Goal: Information Seeking & Learning: Learn about a topic

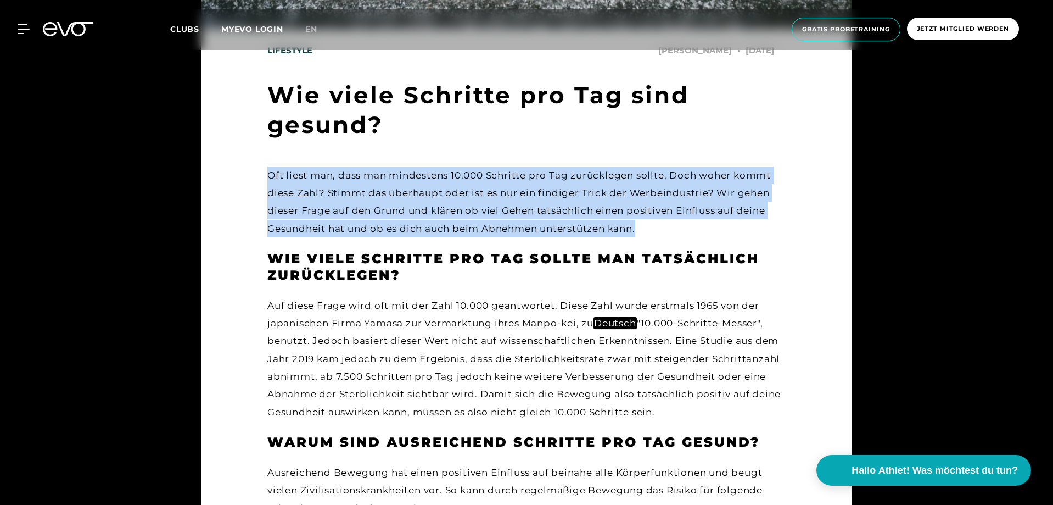
drag, startPoint x: 274, startPoint y: 133, endPoint x: 784, endPoint y: 200, distance: 514.6
click at [714, 204] on div "Oft liest man, dass man mindestens 10.000 Schritte pro Tag zurücklegen sollte. …" at bounding box center [526, 201] width 518 height 71
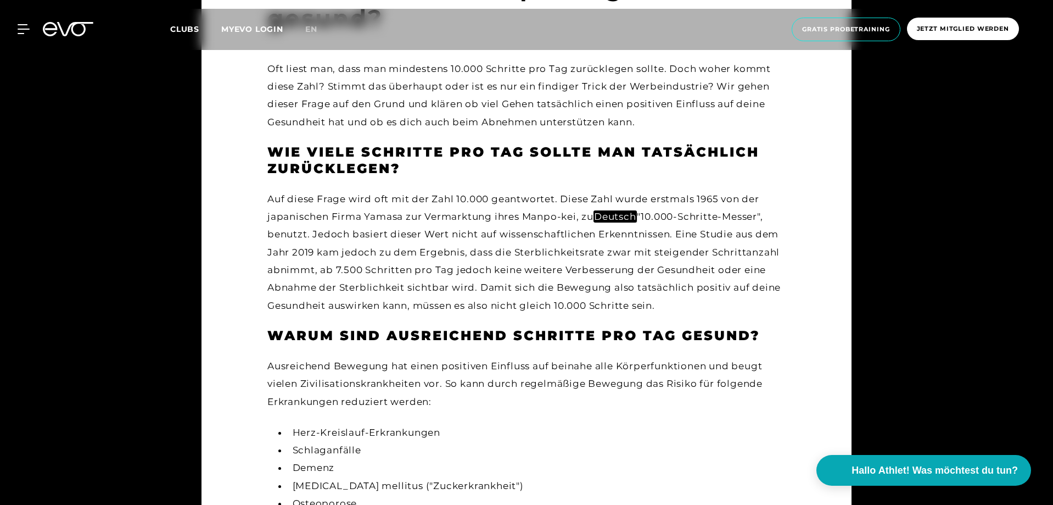
scroll to position [604, 0]
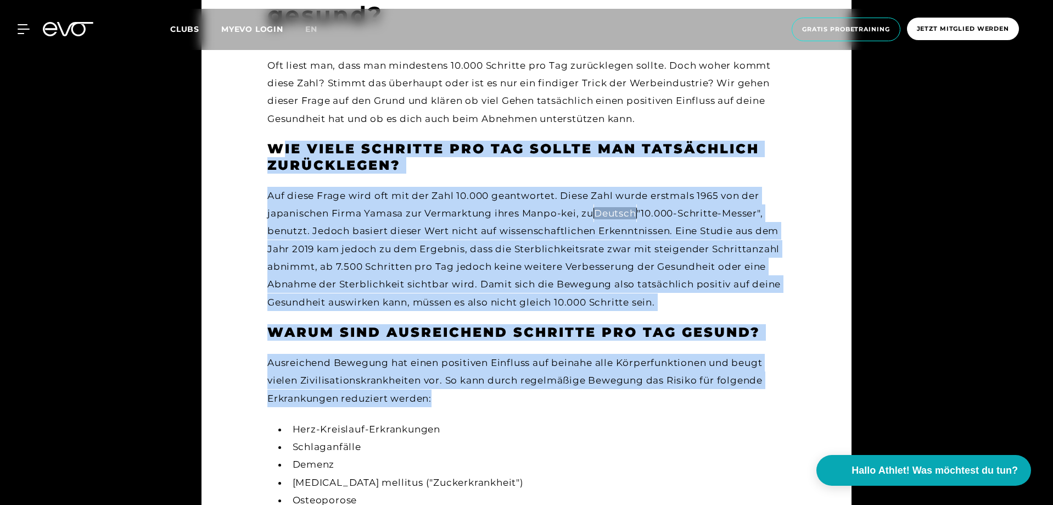
drag, startPoint x: 284, startPoint y: 117, endPoint x: 482, endPoint y: 384, distance: 332.9
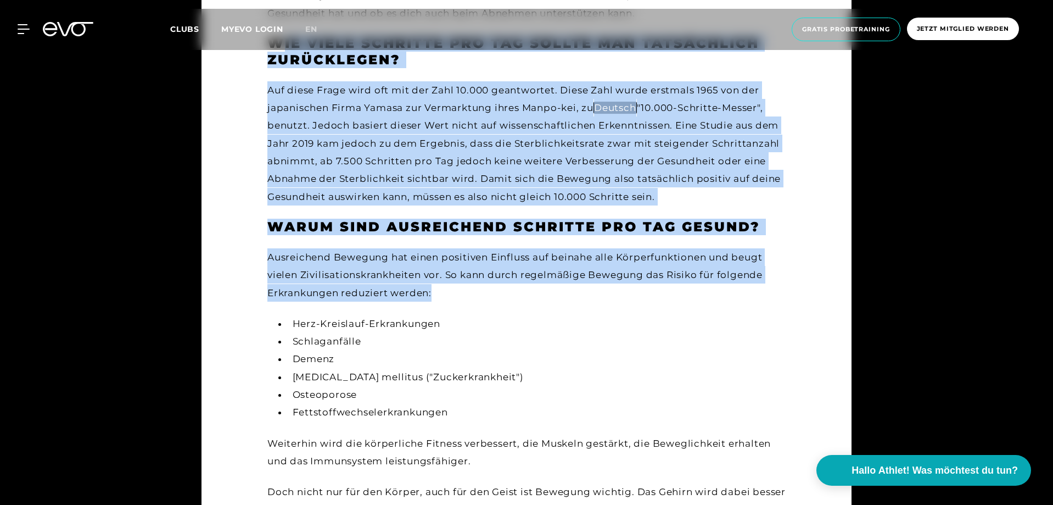
scroll to position [714, 0]
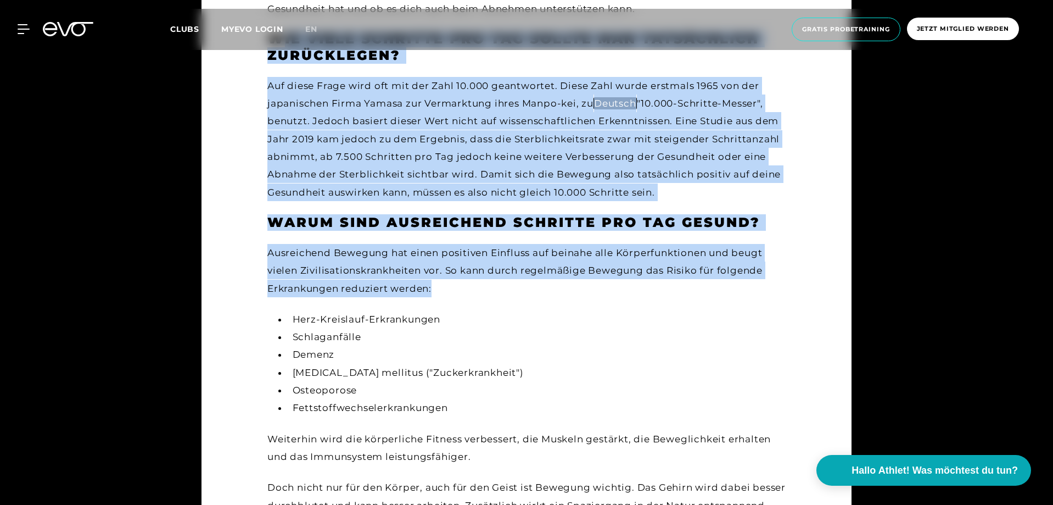
drag, startPoint x: 471, startPoint y: 388, endPoint x: 259, endPoint y: 241, distance: 258.5
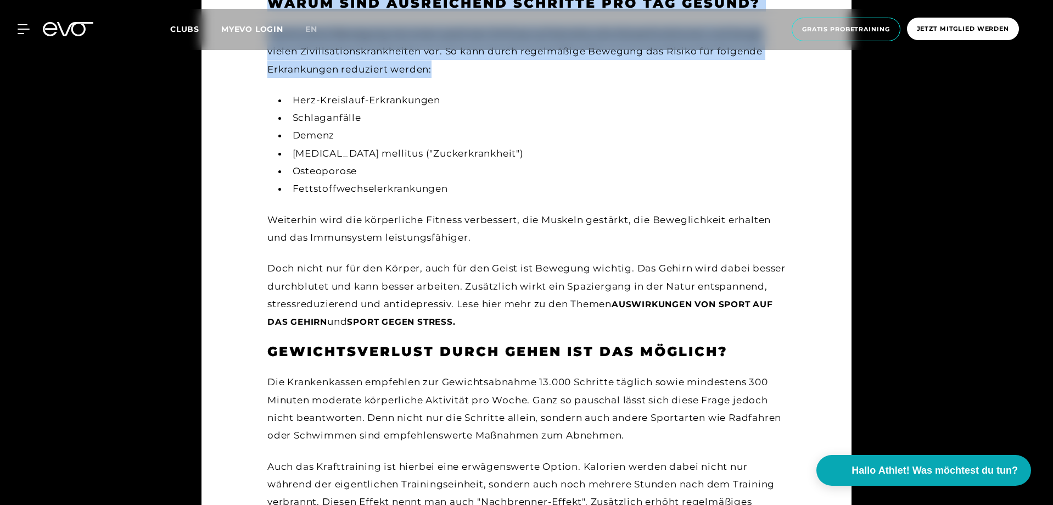
scroll to position [934, 0]
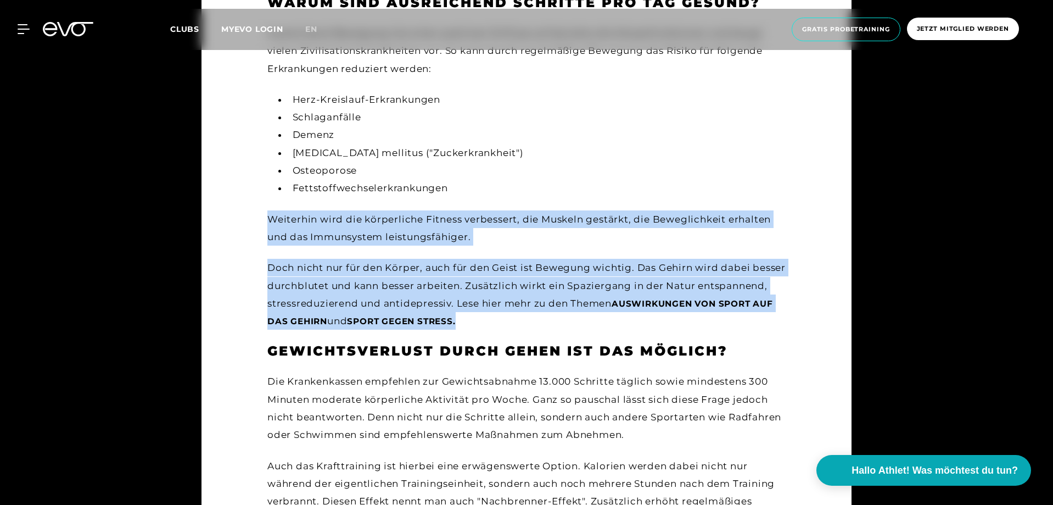
drag, startPoint x: 244, startPoint y: 204, endPoint x: 710, endPoint y: 300, distance: 475.6
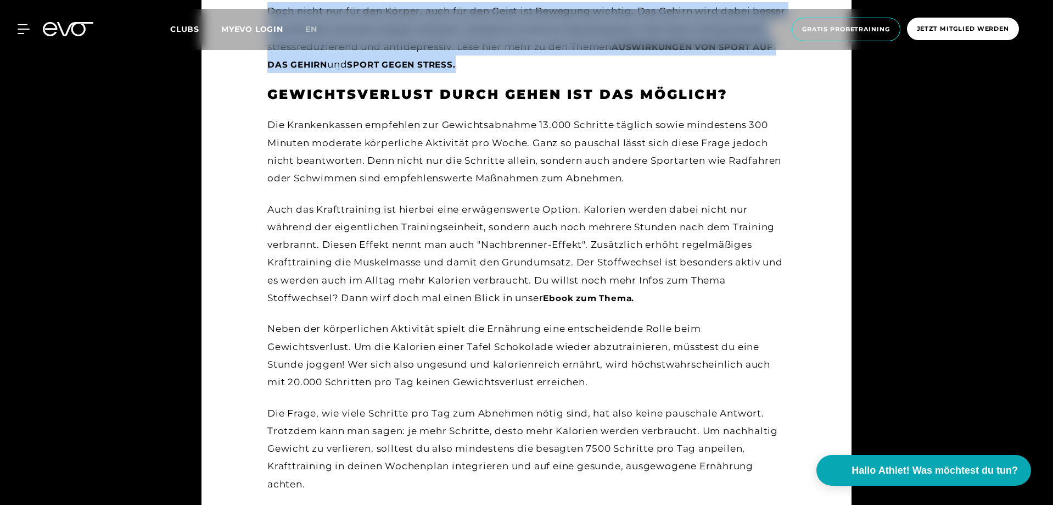
scroll to position [1208, 0]
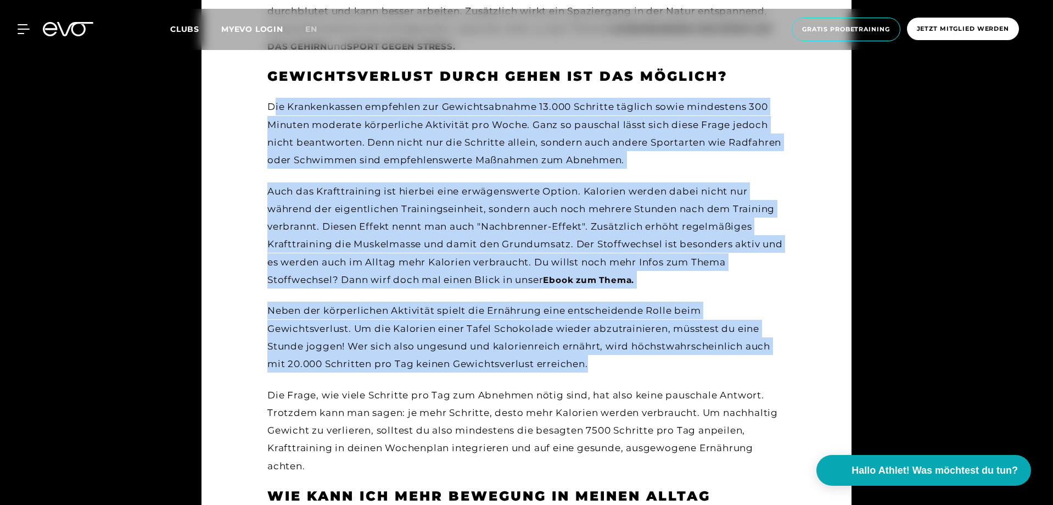
drag, startPoint x: 275, startPoint y: 81, endPoint x: 772, endPoint y: 338, distance: 559.3
click at [772, 338] on div "Die Krankenkassen empfehlen zur Gewichtsabnahme 13.000 Schritte täglich sowie m…" at bounding box center [526, 286] width 518 height 377
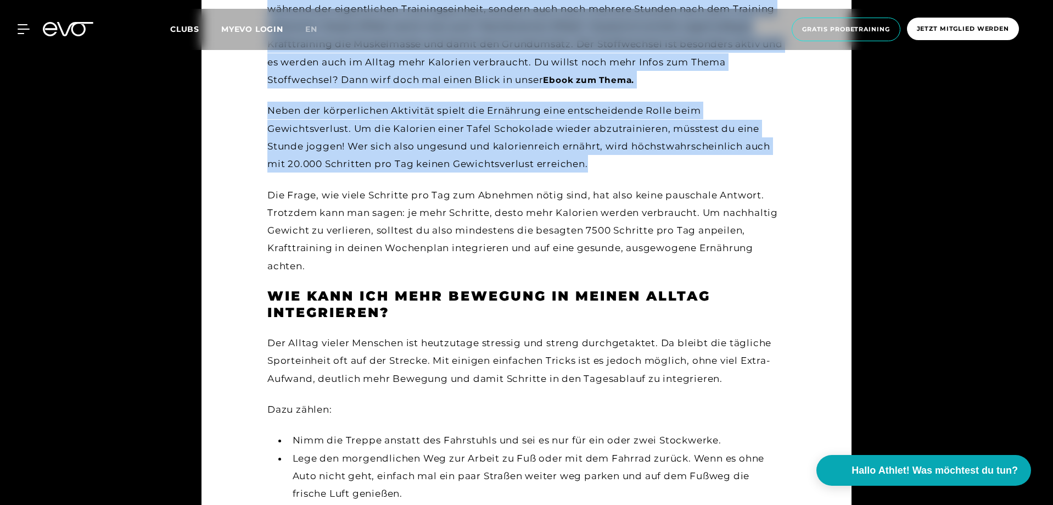
scroll to position [1428, 0]
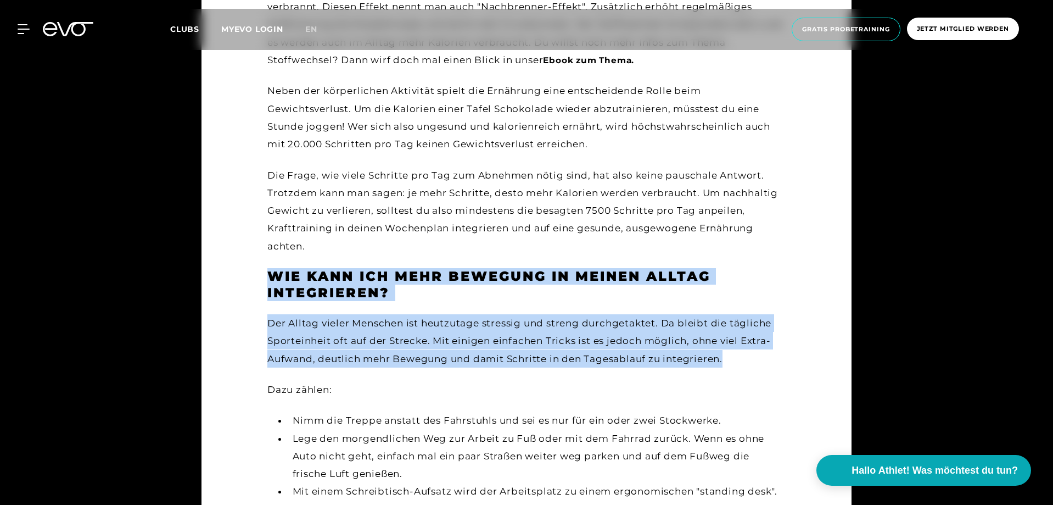
drag, startPoint x: 245, startPoint y: 241, endPoint x: 762, endPoint y: 329, distance: 523.8
click at [762, 329] on main "Lifestyle [PERSON_NAME] [DATE] Wie viele Schritte pro Tag sind gesund? Oft lies…" at bounding box center [527, 500] width 650 height 2798
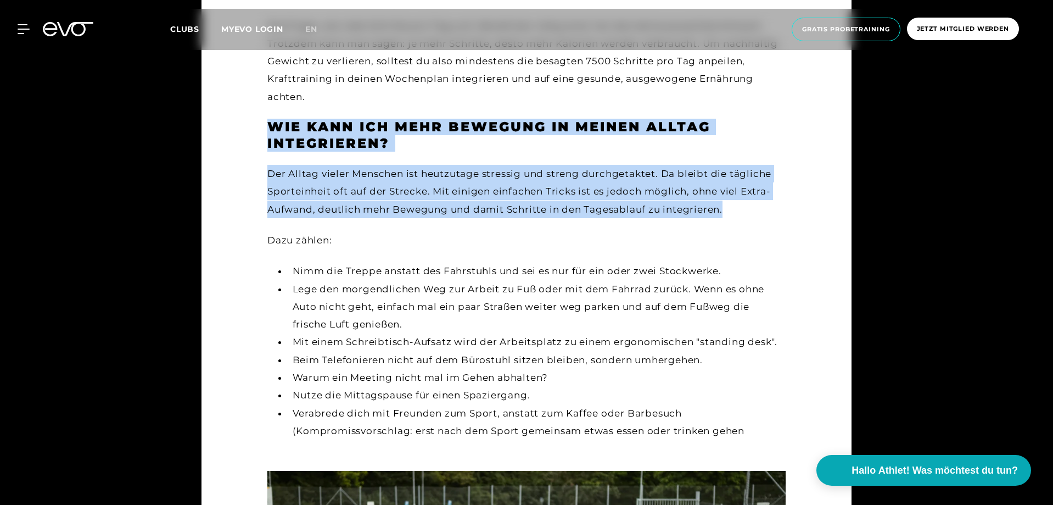
scroll to position [1593, 0]
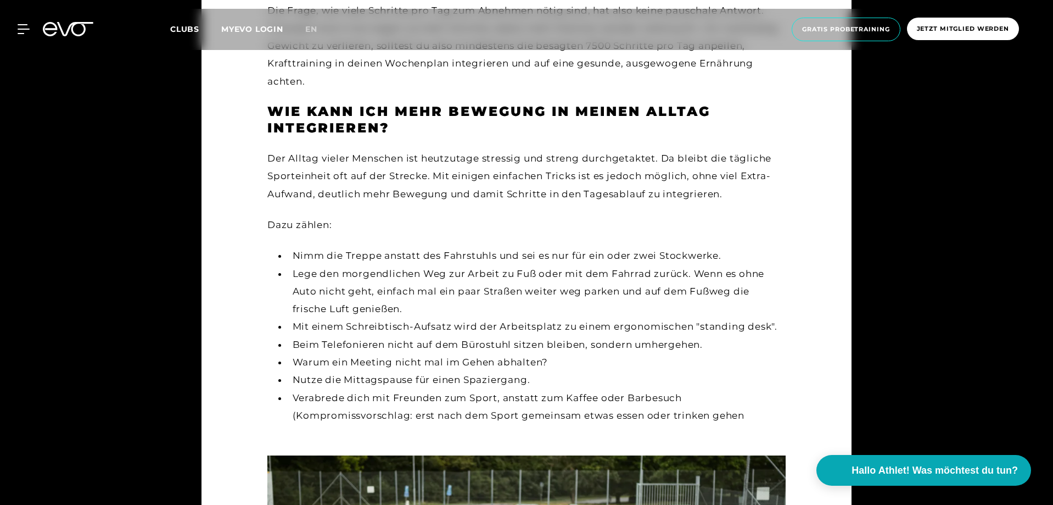
click at [758, 336] on li "Beim Telefonieren nicht auf dem Bürostuhl sitzen bleiben, sondern umhergehen." at bounding box center [537, 345] width 498 height 18
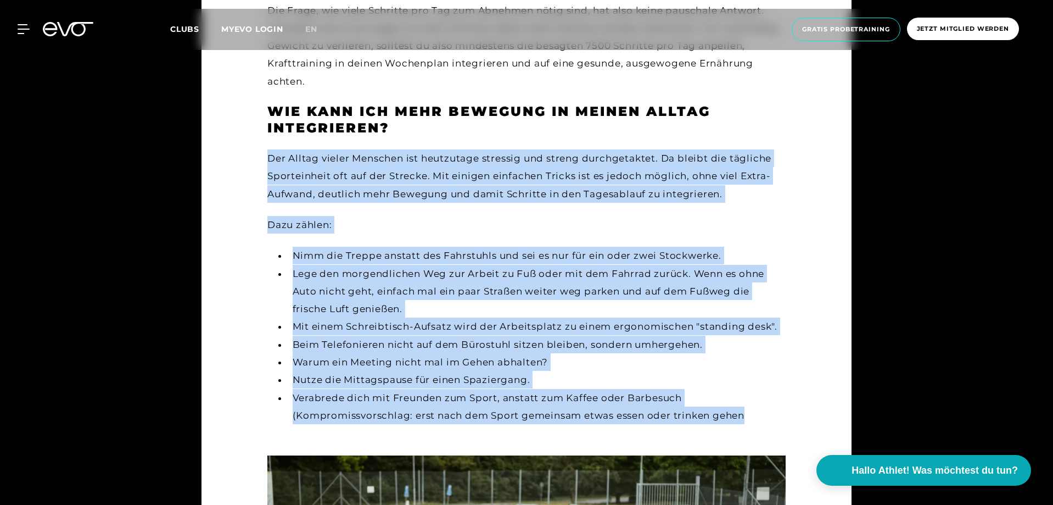
drag, startPoint x: 744, startPoint y: 397, endPoint x: 256, endPoint y: 127, distance: 557.0
click at [256, 127] on main "Lifestyle [PERSON_NAME] [DATE] Wie viele Schritte pro Tag sind gesund? Oft lies…" at bounding box center [527, 335] width 650 height 2798
click at [521, 216] on div "Dazu zählen:" at bounding box center [526, 225] width 518 height 18
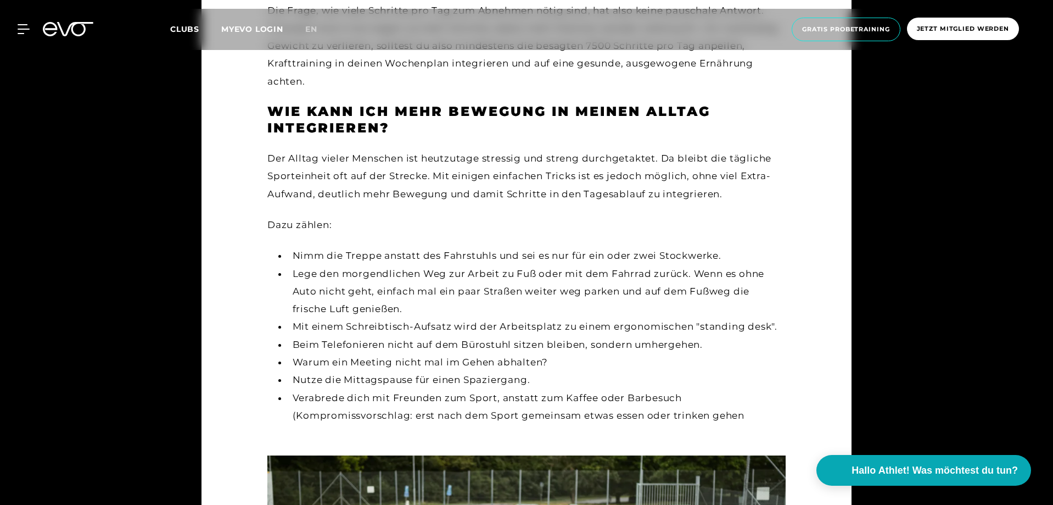
drag, startPoint x: 266, startPoint y: 199, endPoint x: 696, endPoint y: 283, distance: 438.7
click at [696, 283] on main "Lifestyle [PERSON_NAME] [DATE] Wie viele Schritte pro Tag sind gesund? Oft lies…" at bounding box center [527, 335] width 650 height 2798
click at [696, 283] on li "Lege den morgendlichen Weg zur Arbeit zu Fuß oder mit dem Fahrrad zurück. Wenn …" at bounding box center [537, 291] width 498 height 53
drag, startPoint x: 713, startPoint y: 322, endPoint x: 729, endPoint y: 348, distance: 29.9
click at [729, 348] on ul "Nimm die Treppe anstatt des Fahrstuhls und sei es nur für ein oder zwei Stockwe…" at bounding box center [526, 344] width 518 height 195
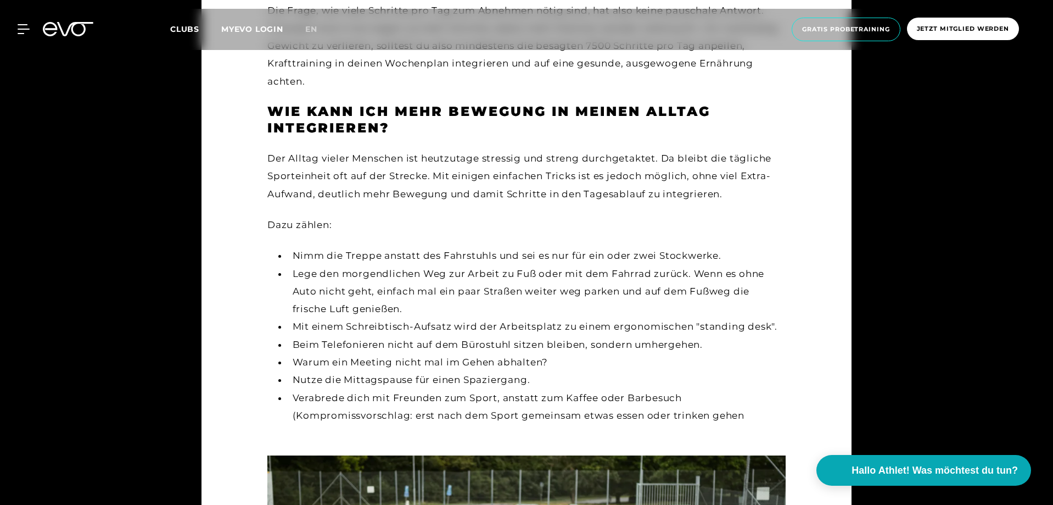
click at [729, 353] on li "Warum ein Meeting nicht mal im Gehen abhalten?" at bounding box center [537, 362] width 498 height 18
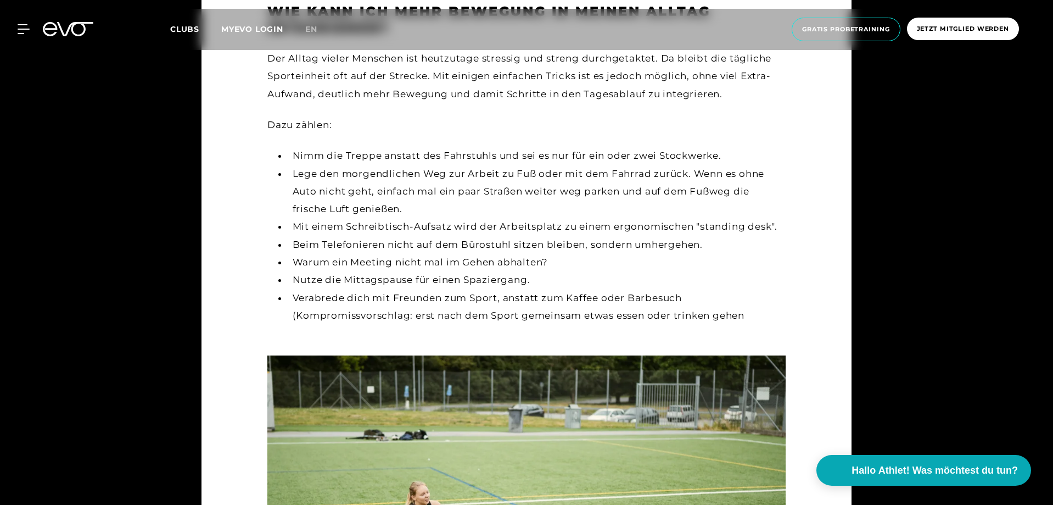
scroll to position [1703, 0]
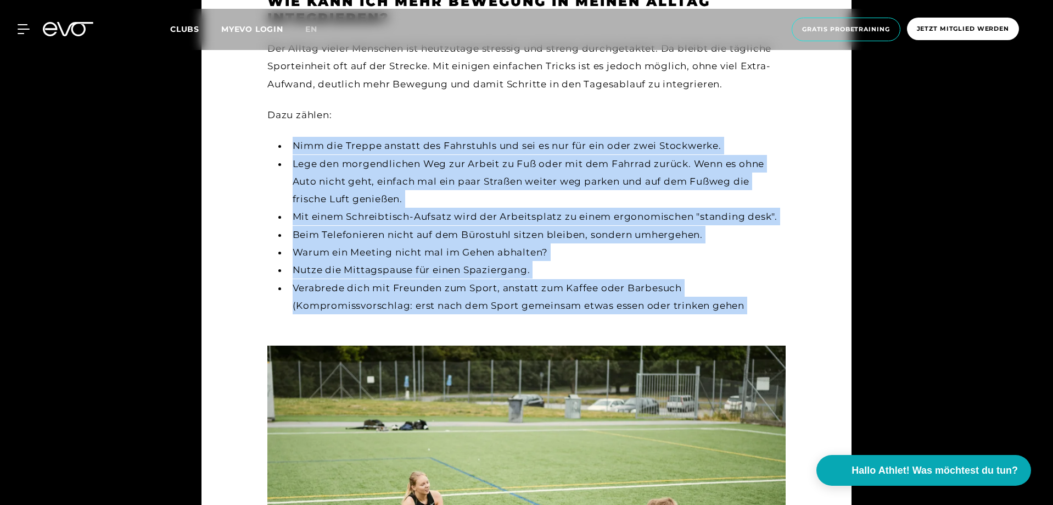
drag, startPoint x: 708, startPoint y: 263, endPoint x: 266, endPoint y: 118, distance: 465.4
click at [266, 118] on main "Lifestyle [PERSON_NAME] [DATE] Wie viele Schritte pro Tag sind gesund? Oft lies…" at bounding box center [527, 225] width 650 height 2798
click at [468, 155] on li "Lege den morgendlichen Weg zur Arbeit zu Fuß oder mit dem Fahrrad zurück. Wenn …" at bounding box center [537, 181] width 498 height 53
drag, startPoint x: 263, startPoint y: 110, endPoint x: 783, endPoint y: 298, distance: 553.2
click at [783, 298] on main "Lifestyle [PERSON_NAME] [DATE] Wie viele Schritte pro Tag sind gesund? Oft lies…" at bounding box center [527, 225] width 650 height 2798
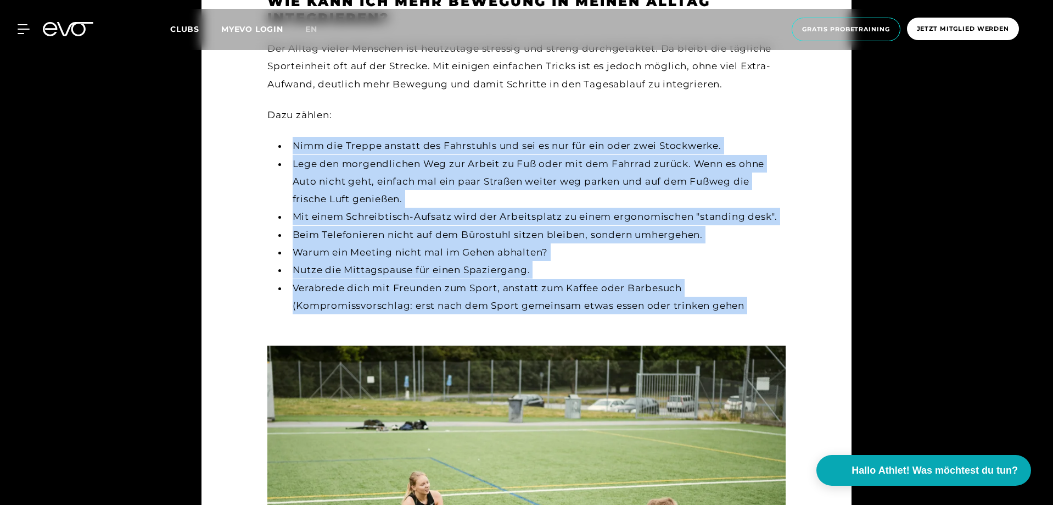
click at [785, 279] on li "Verabrede dich mit Freunden zum Sport, anstatt zum Kaffee oder Barbesuch (Kompr…" at bounding box center [537, 305] width 498 height 53
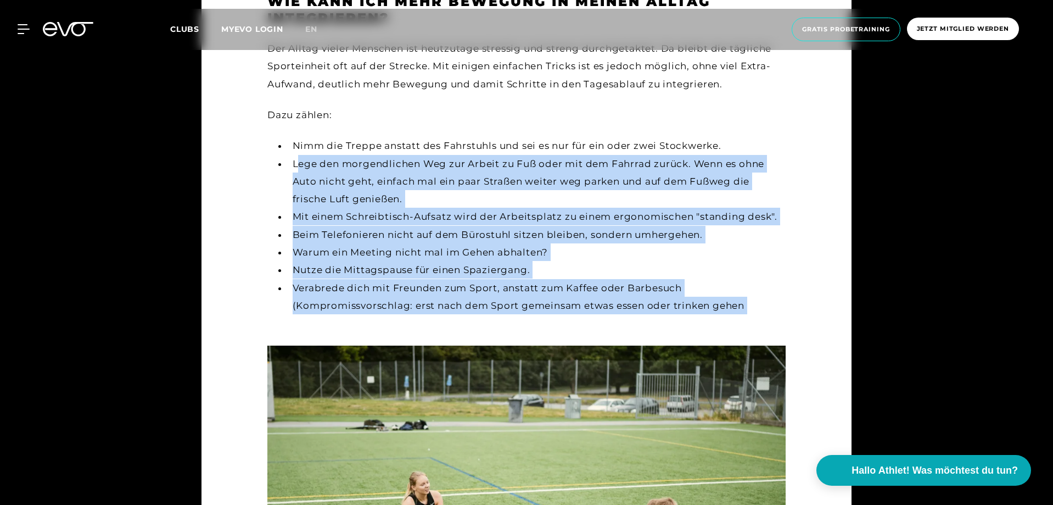
drag, startPoint x: 772, startPoint y: 296, endPoint x: 214, endPoint y: 143, distance: 579.2
click at [214, 143] on main "Lifestyle [PERSON_NAME] [DATE] Wie viele Schritte pro Tag sind gesund? Oft lies…" at bounding box center [527, 225] width 650 height 2798
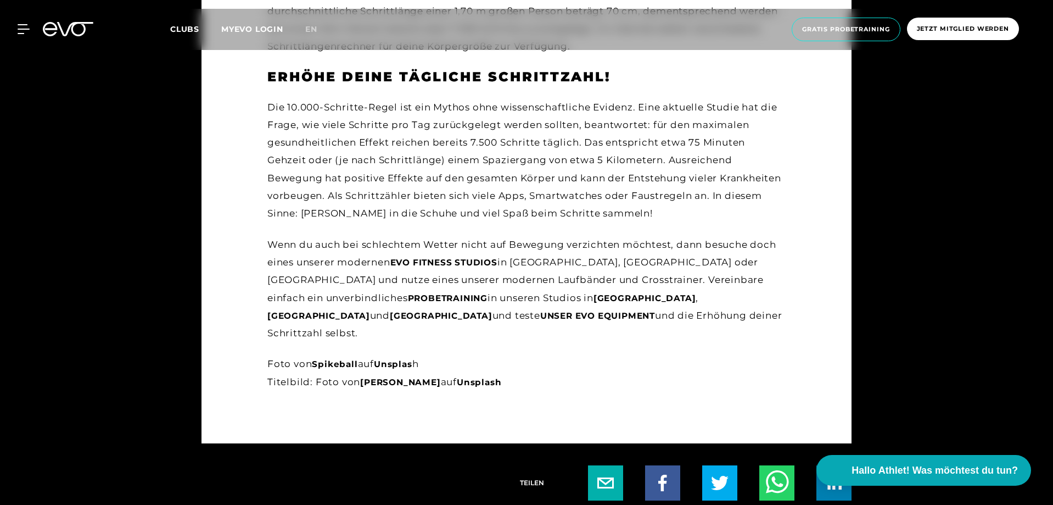
scroll to position [2746, 0]
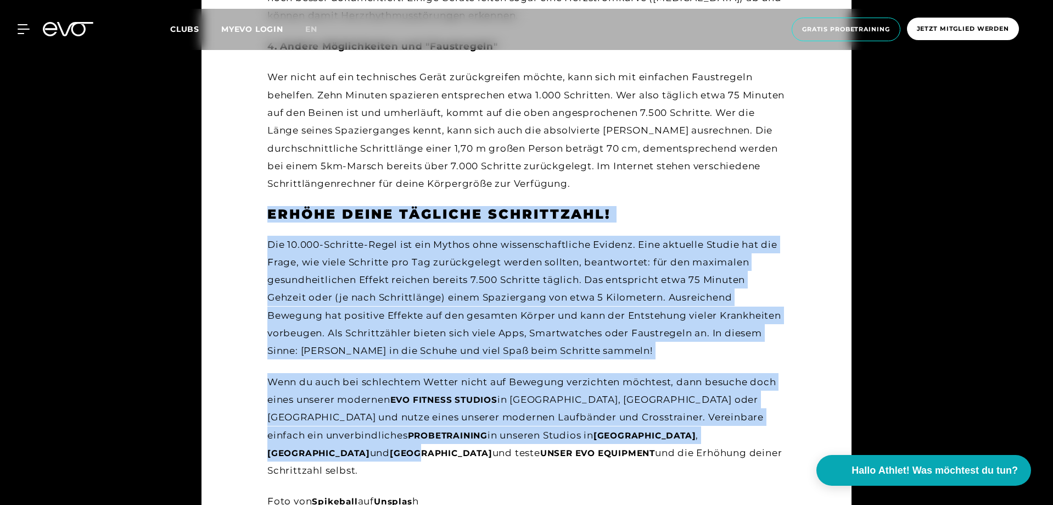
drag, startPoint x: 611, startPoint y: 417, endPoint x: 258, endPoint y: 198, distance: 415.3
click at [707, 332] on div "Die 10.000-Schritte-Regel ist ein Mythos ohne wissenschaftliche Evidenz. Eine a…" at bounding box center [526, 298] width 518 height 124
drag, startPoint x: 233, startPoint y: 202, endPoint x: 613, endPoint y: 422, distance: 438.8
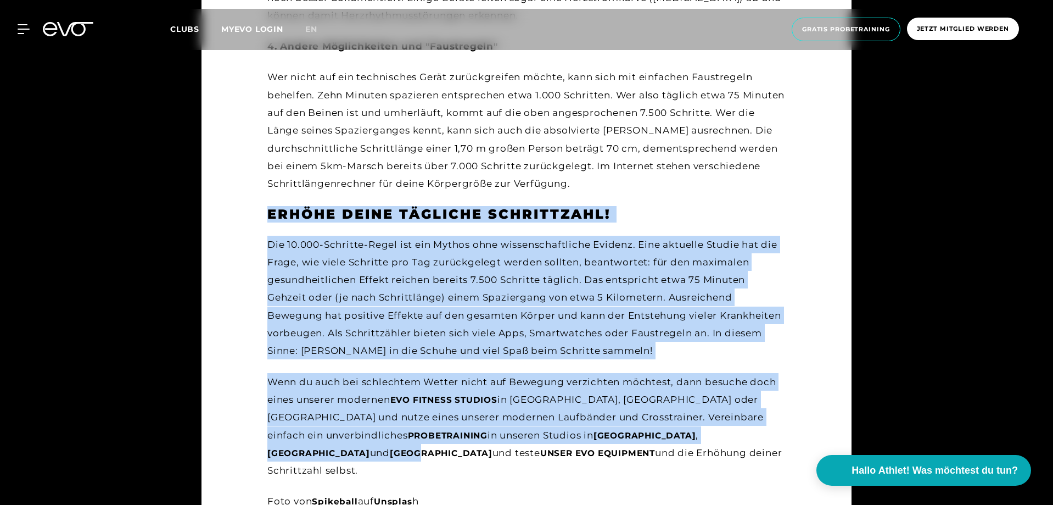
click at [612, 435] on div "Wenn du auch bei schlechtem Wetter nicht auf Bewegung verzichten möchtest, dann…" at bounding box center [526, 426] width 518 height 107
click at [615, 438] on div "Wenn du auch bei schlechtem Wetter nicht auf Bewegung verzichten möchtest, dann…" at bounding box center [526, 426] width 518 height 107
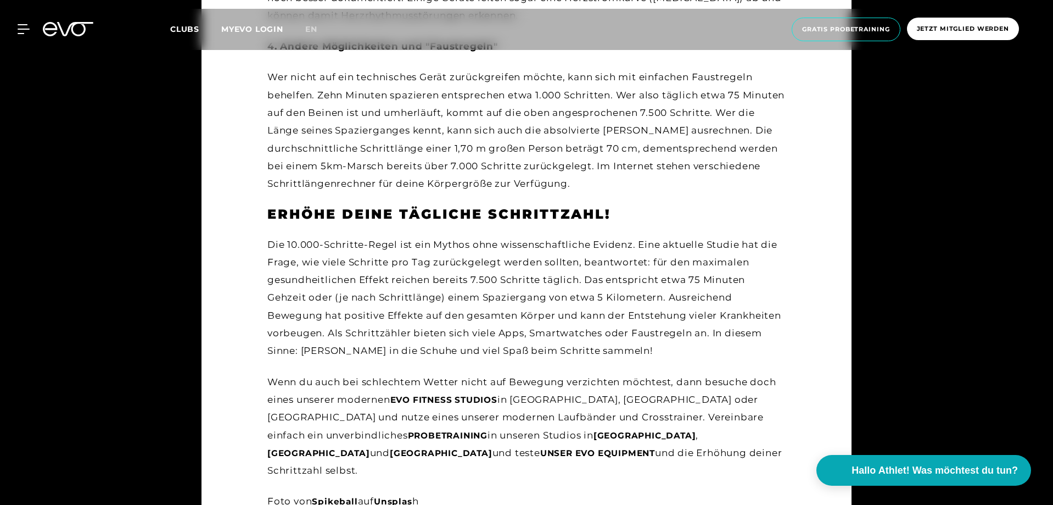
click at [615, 440] on div "Die 10.000-Schritte-Regel ist ein Mythos ohne wissenschaftliche Evidenz. Eine a…" at bounding box center [526, 382] width 518 height 292
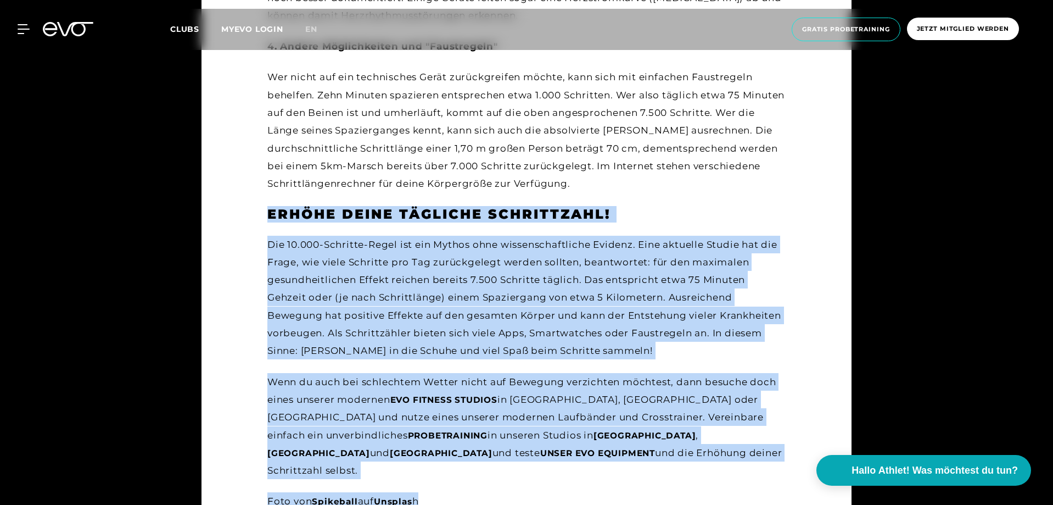
drag, startPoint x: 606, startPoint y: 415, endPoint x: 244, endPoint y: 186, distance: 427.5
drag, startPoint x: 542, startPoint y: 295, endPoint x: 533, endPoint y: 286, distance: 12.8
click at [543, 295] on div "Die 10.000-Schritte-Regel ist ein Mythos ohne wissenschaftliche Evidenz. Eine a…" at bounding box center [526, 298] width 518 height 124
